Goal: Communication & Community: Share content

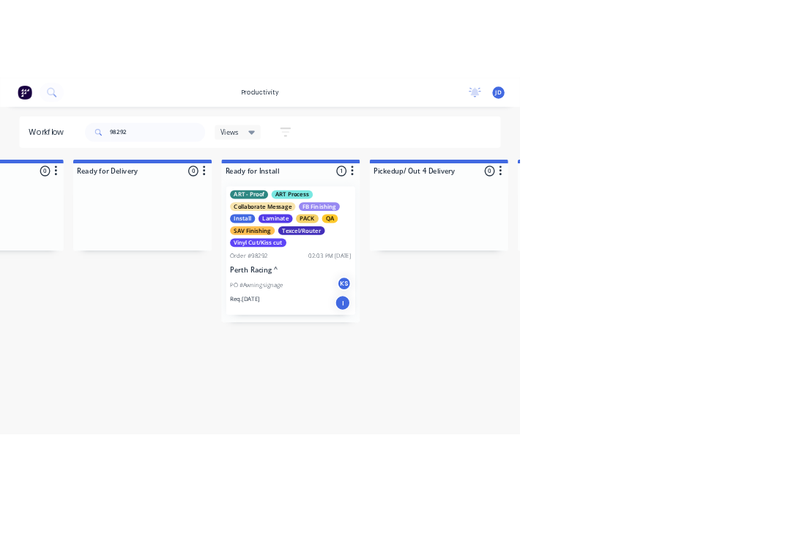
scroll to position [0, 4577]
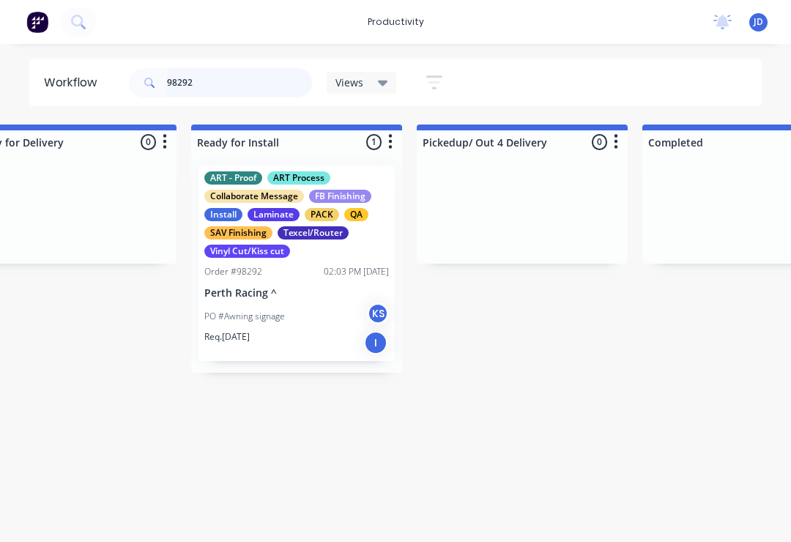
click at [226, 82] on input "98292" at bounding box center [239, 82] width 145 height 29
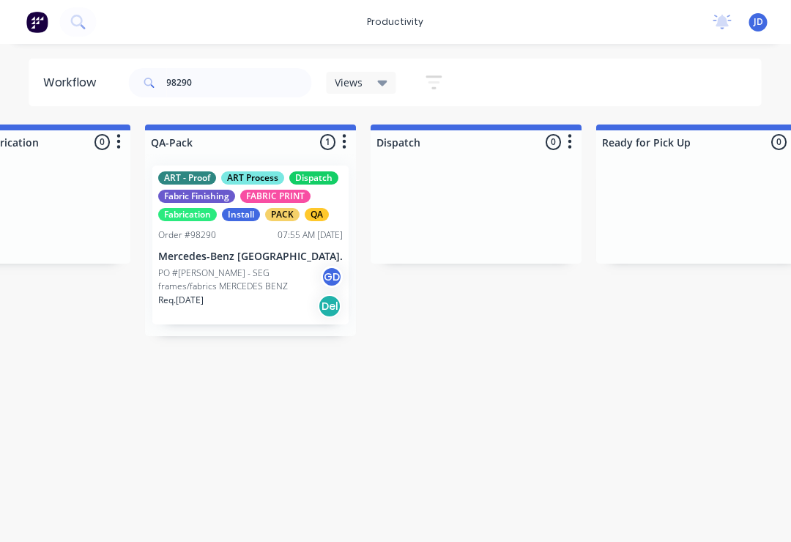
scroll to position [0, 3721]
click at [256, 257] on p "Mercedes-Benz [GEOGRAPHIC_DATA]." at bounding box center [250, 256] width 185 height 12
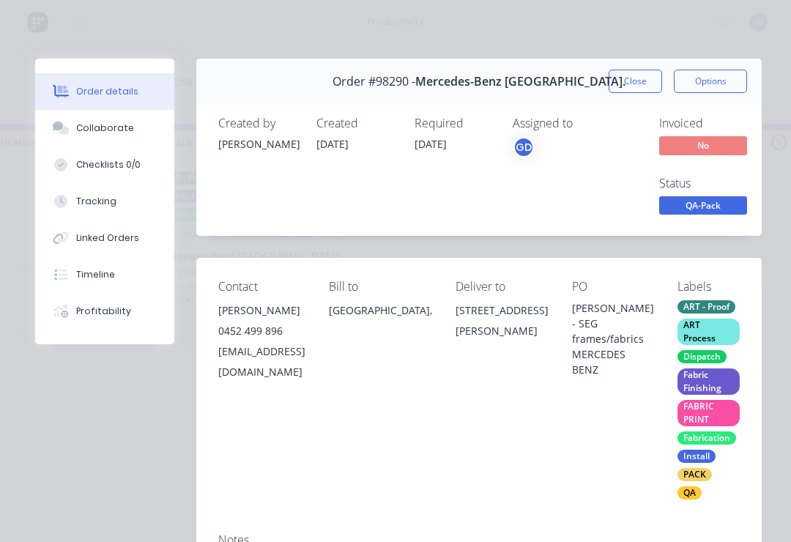
click at [116, 122] on div "Collaborate" at bounding box center [105, 128] width 58 height 13
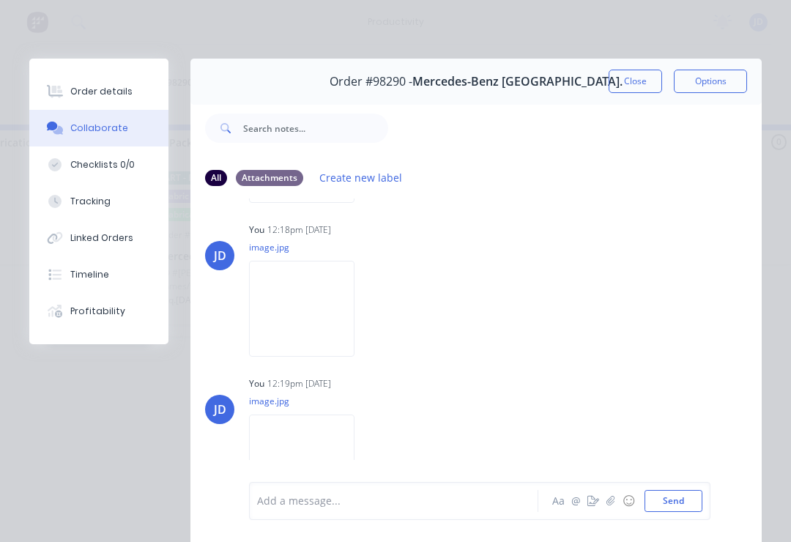
scroll to position [156, 0]
click at [613, 502] on icon "button" at bounding box center [610, 501] width 9 height 10
click at [699, 501] on button "Send" at bounding box center [673, 501] width 58 height 22
click at [635, 77] on button "Close" at bounding box center [634, 81] width 53 height 23
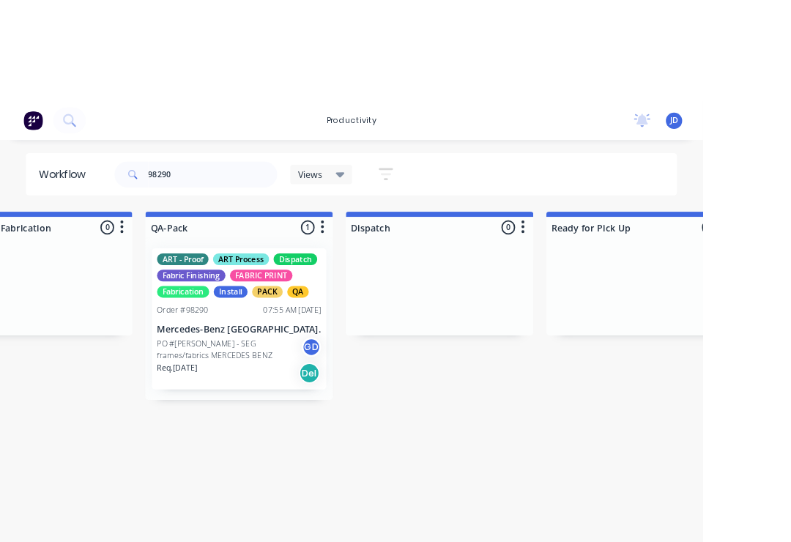
scroll to position [0, 3745]
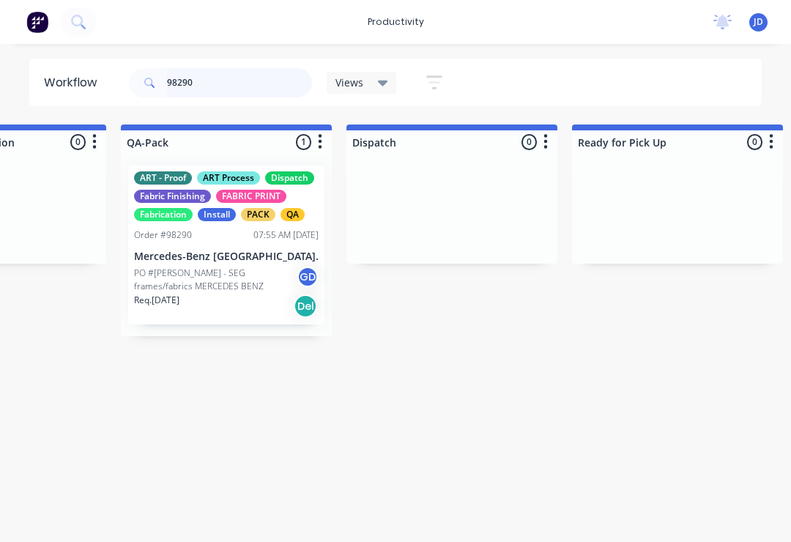
click at [222, 87] on input "98290" at bounding box center [239, 82] width 145 height 29
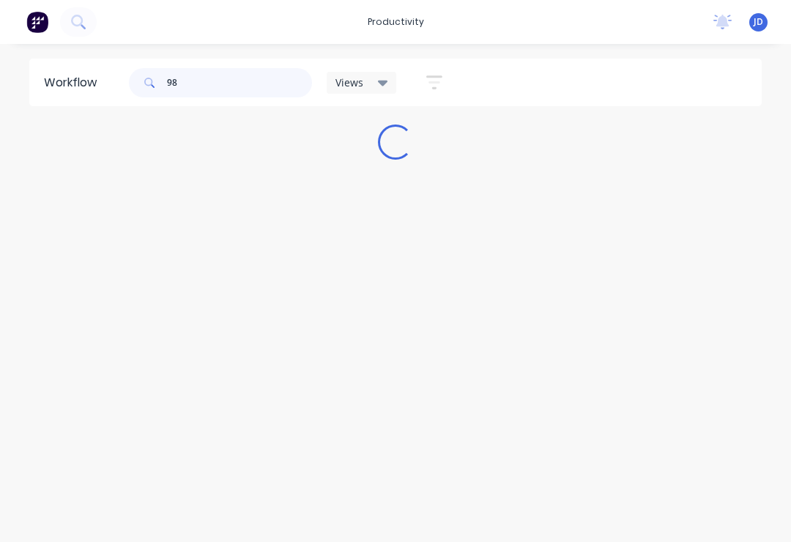
scroll to position [0, 0]
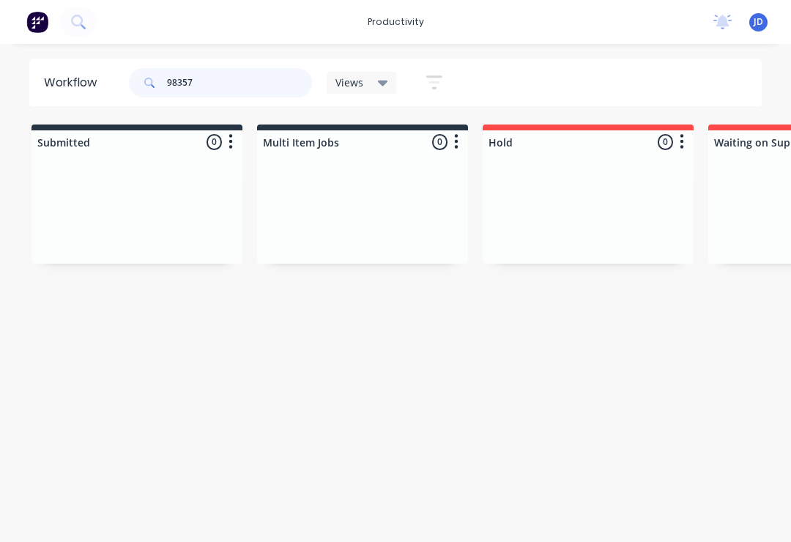
type input "98357"
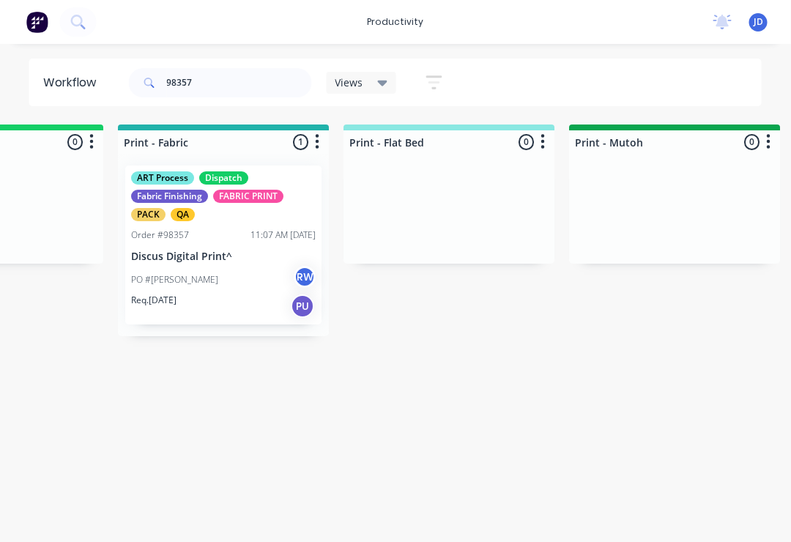
scroll to position [0, 1944]
click at [236, 254] on p "Discus Digital Print^" at bounding box center [222, 256] width 185 height 12
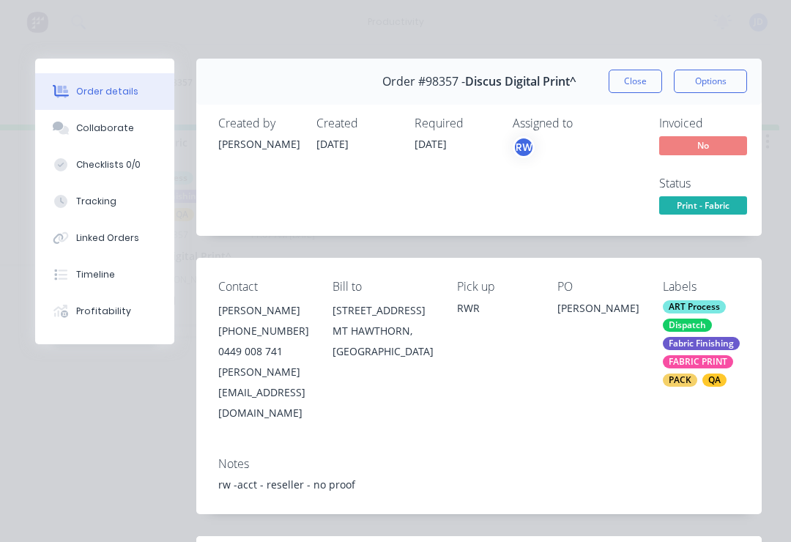
click at [117, 127] on div "Collaborate" at bounding box center [105, 128] width 58 height 13
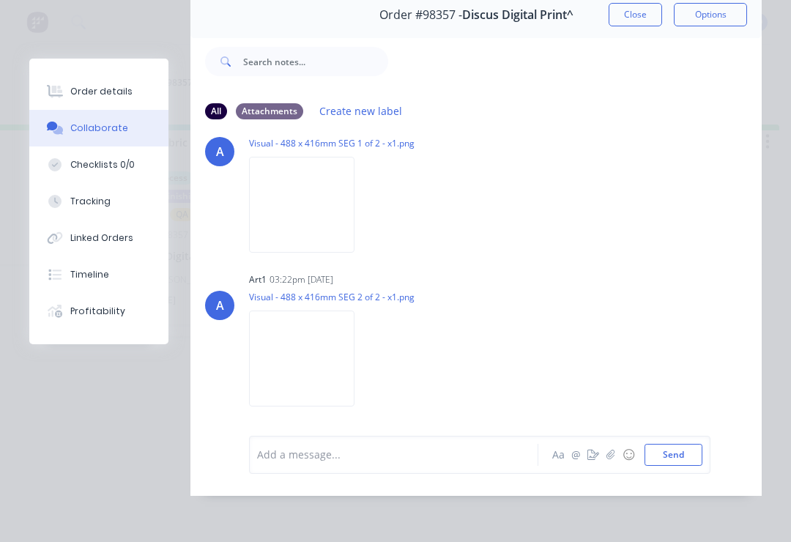
scroll to position [89, 0]
click at [611, 458] on icon "button" at bounding box center [610, 455] width 9 height 10
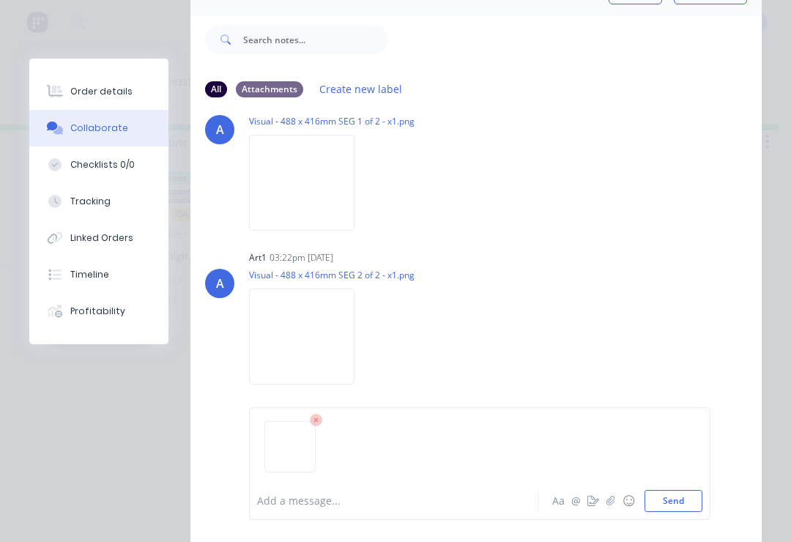
click at [696, 491] on button "Send" at bounding box center [673, 501] width 58 height 22
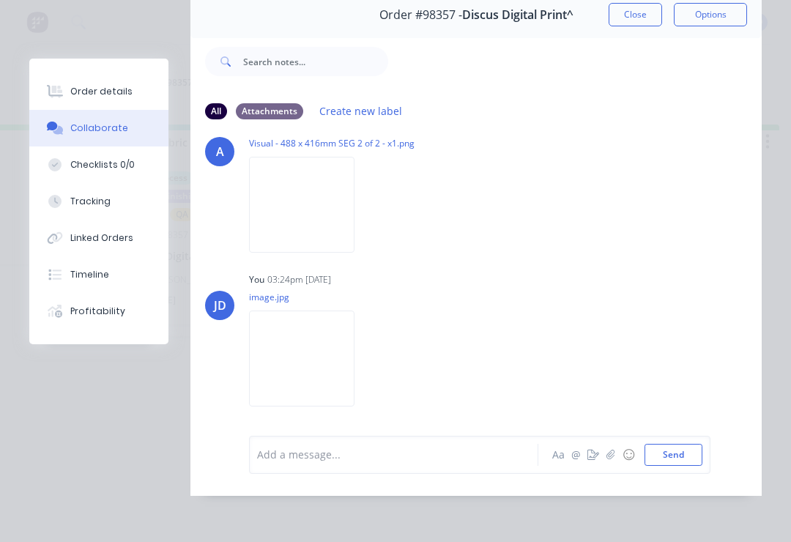
scroll to position [905, 0]
click at [609, 460] on icon "button" at bounding box center [610, 455] width 9 height 10
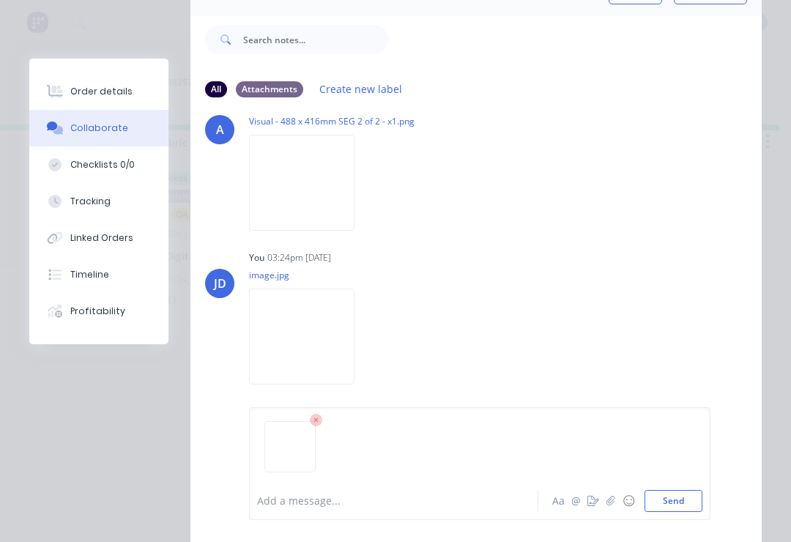
click at [690, 495] on button "Send" at bounding box center [673, 501] width 58 height 22
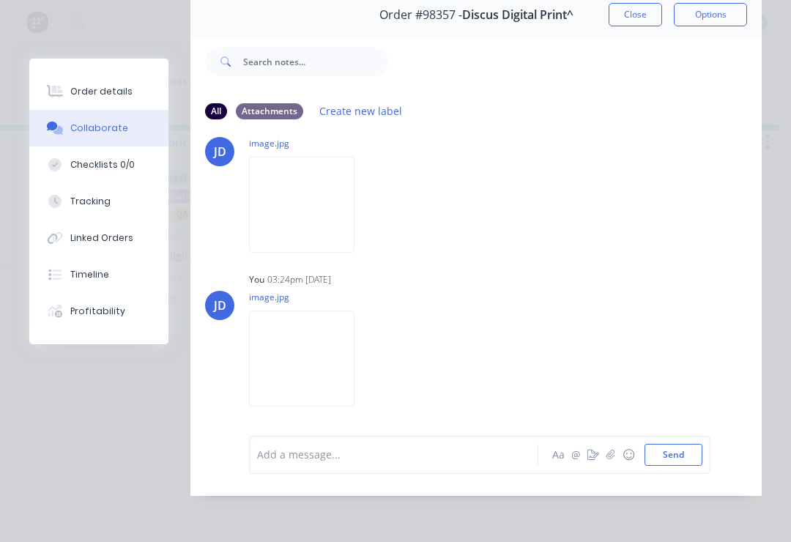
scroll to position [1065, 0]
click at [357, 455] on div at bounding box center [398, 454] width 280 height 15
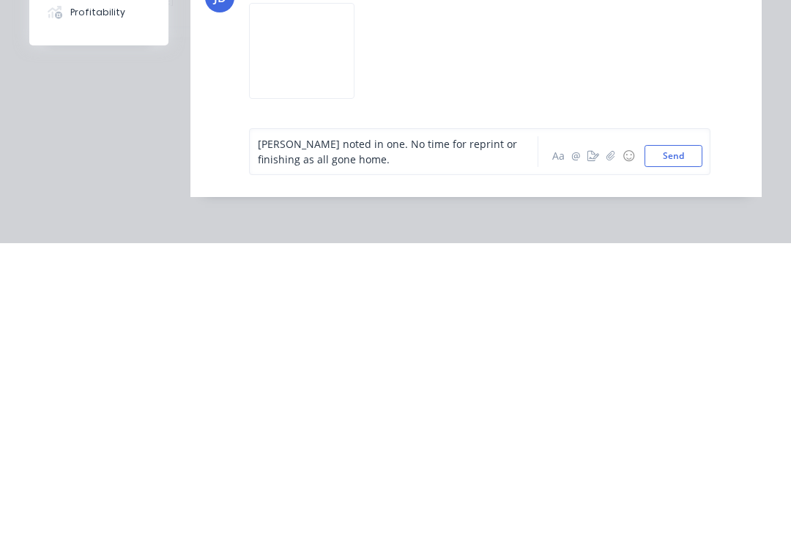
click at [680, 444] on button "Send" at bounding box center [673, 455] width 58 height 22
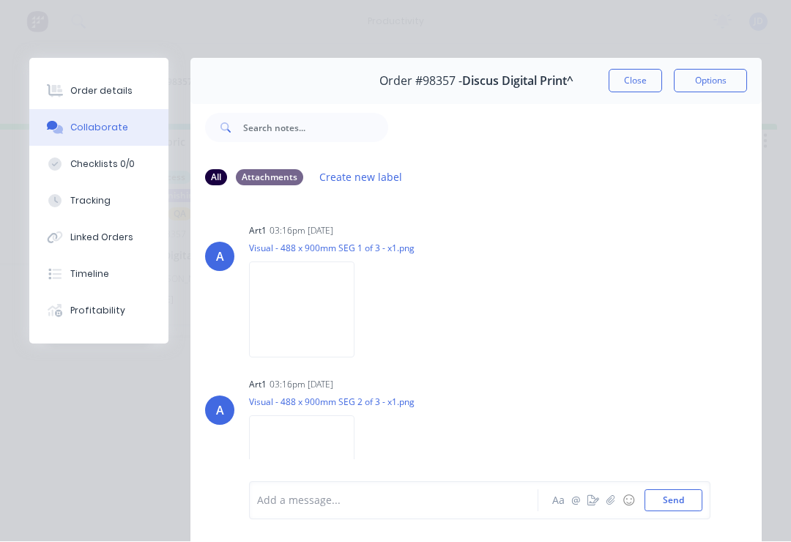
scroll to position [0, 0]
click at [642, 78] on button "Close" at bounding box center [634, 81] width 53 height 23
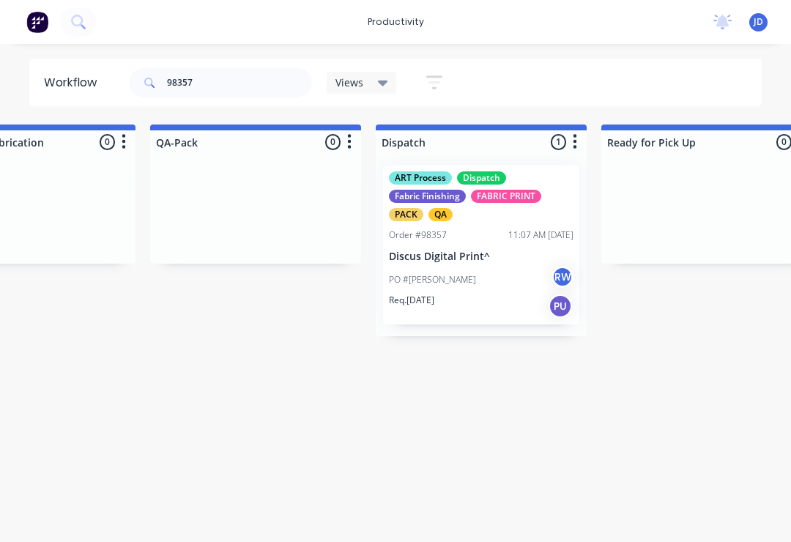
scroll to position [0, 3898]
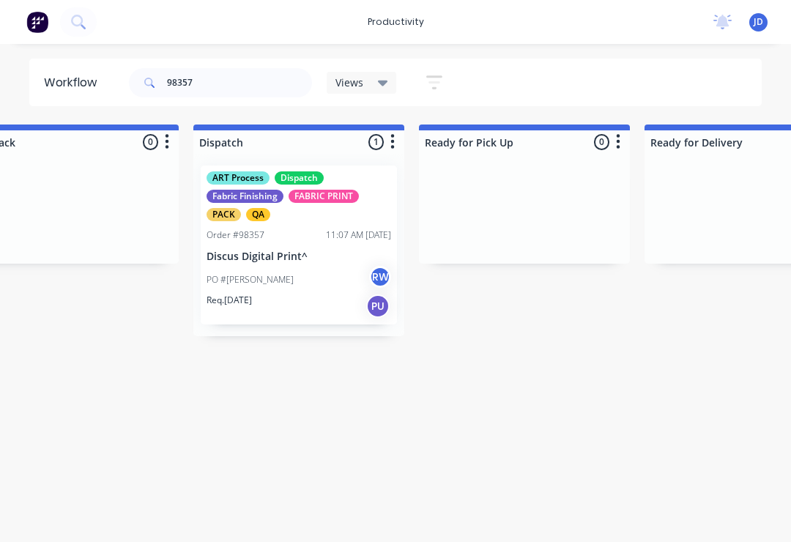
click at [289, 269] on div "PO #[PERSON_NAME]" at bounding box center [298, 280] width 185 height 28
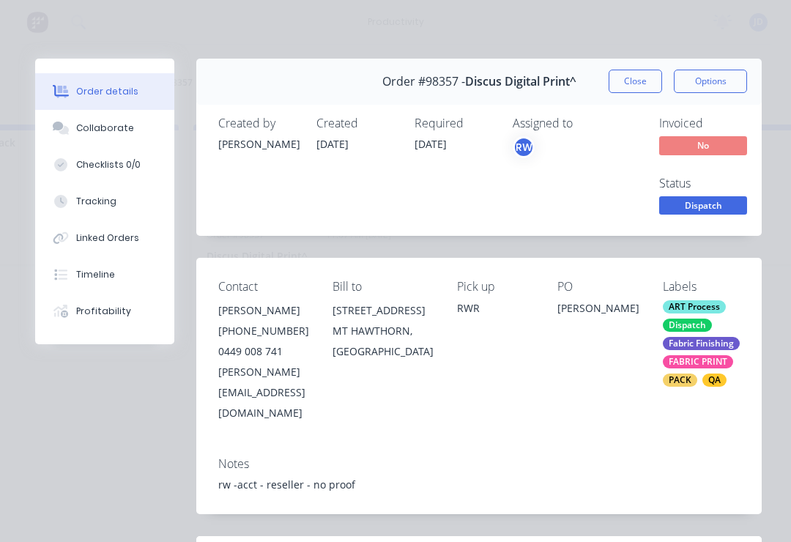
click at [124, 127] on div "Collaborate" at bounding box center [105, 128] width 58 height 13
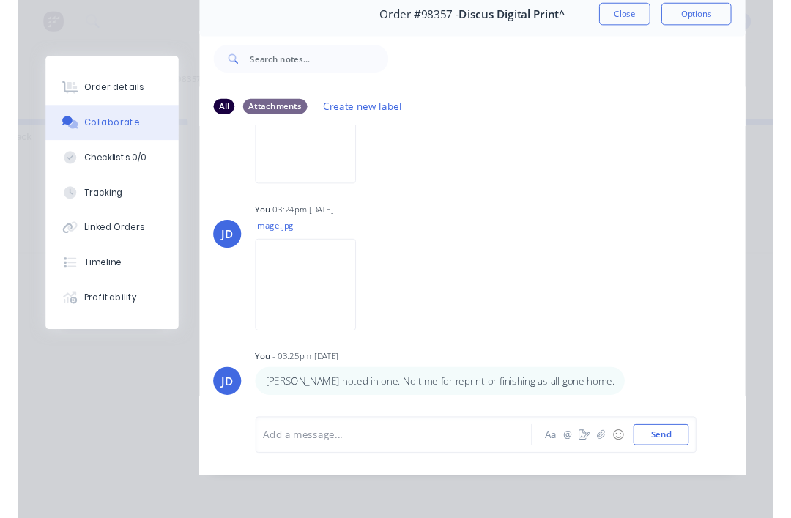
scroll to position [1101, 0]
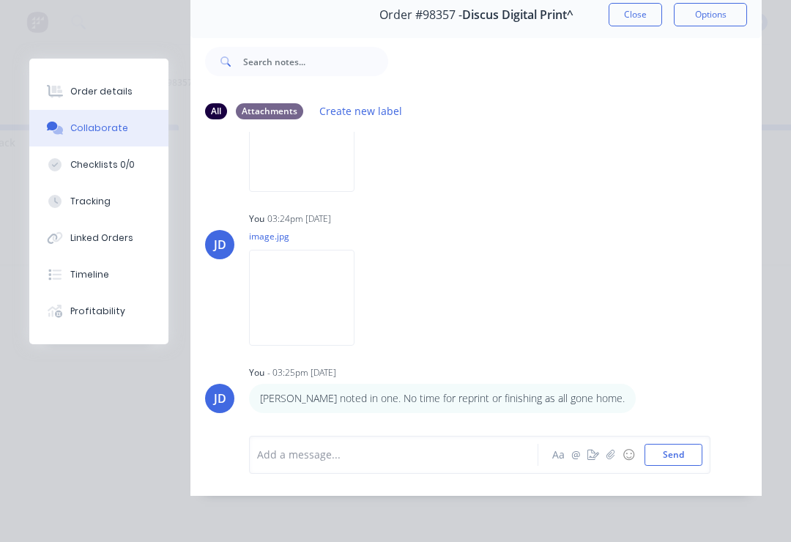
click at [307, 305] on img at bounding box center [301, 298] width 105 height 96
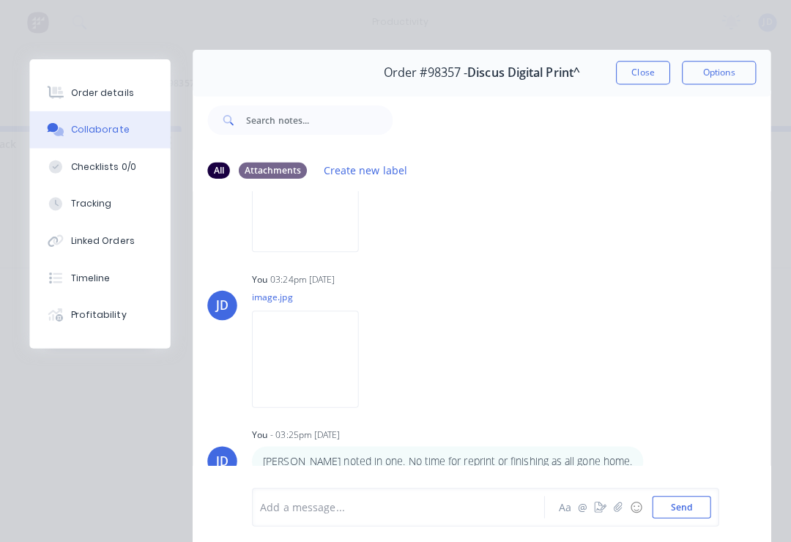
scroll to position [11, 0]
click at [647, 60] on button "Close" at bounding box center [634, 70] width 53 height 23
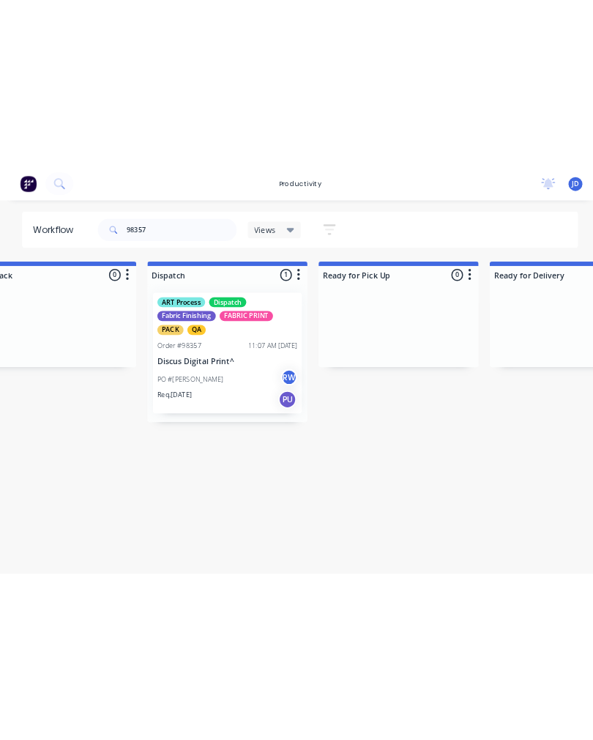
scroll to position [0, 0]
